Goal: Information Seeking & Learning: Learn about a topic

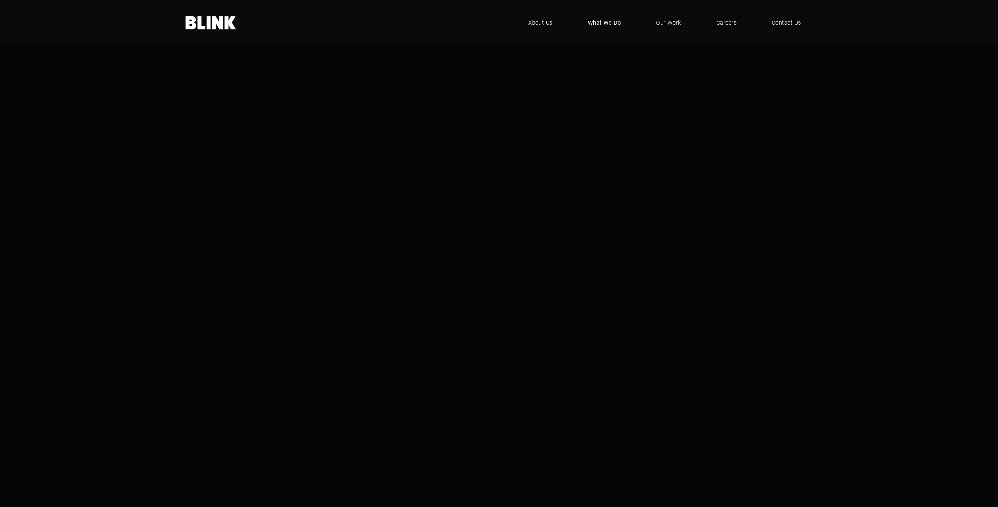
click at [601, 23] on span "What We Do" at bounding box center [604, 22] width 33 height 9
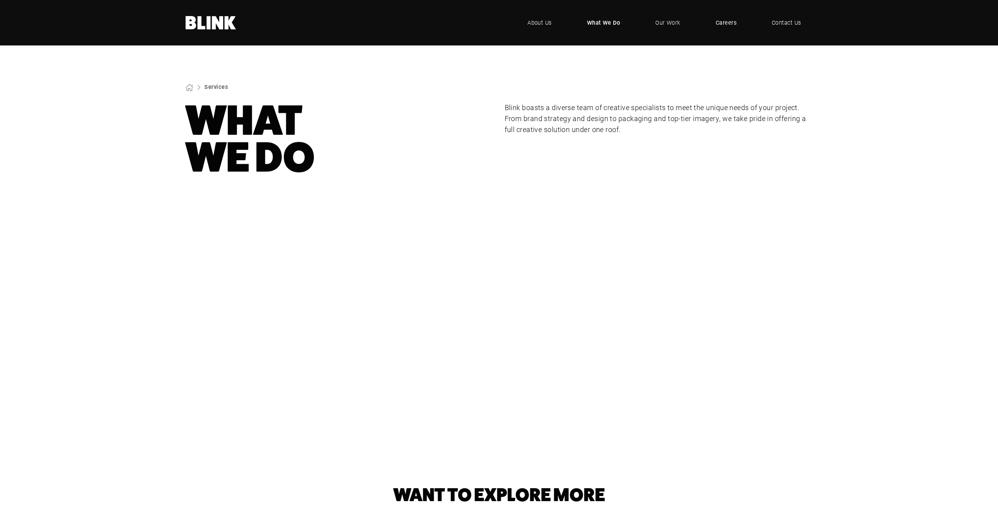
click at [714, 21] on link "Careers" at bounding box center [726, 23] width 44 height 24
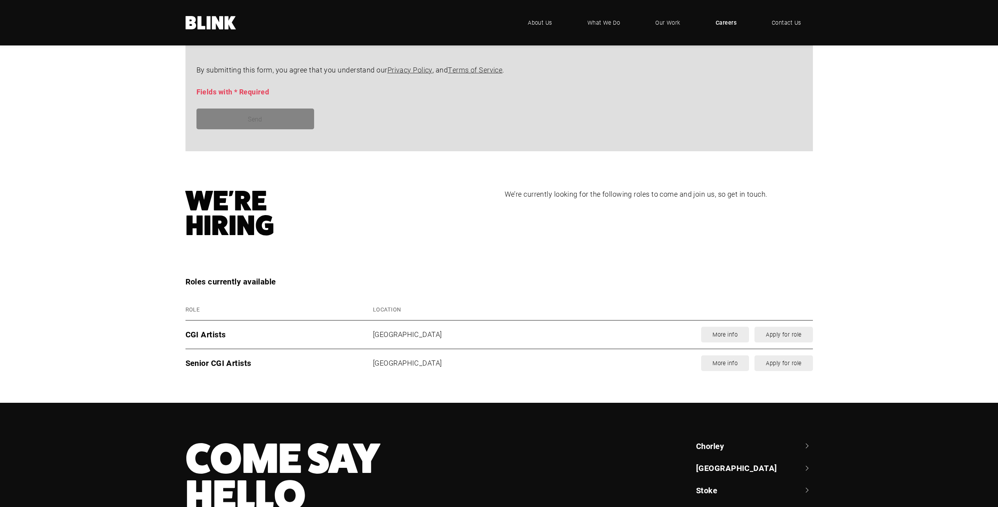
scroll to position [941, 0]
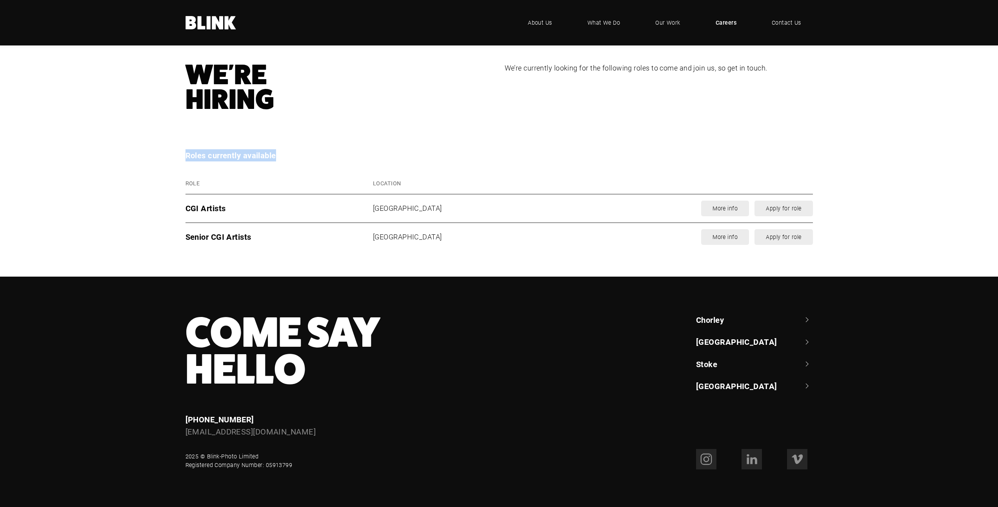
drag, startPoint x: 843, startPoint y: 237, endPoint x: 570, endPoint y: 117, distance: 297.9
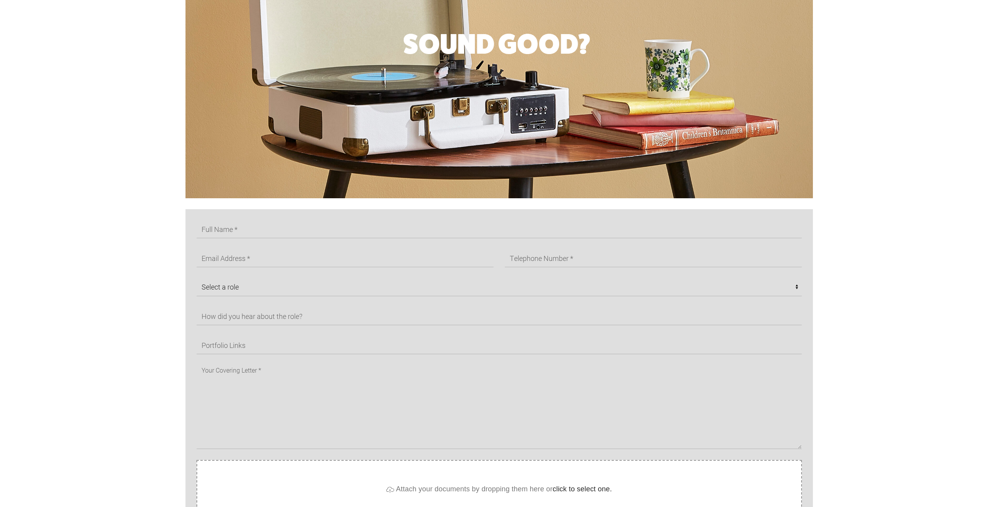
scroll to position [0, 0]
